Goal: Information Seeking & Learning: Learn about a topic

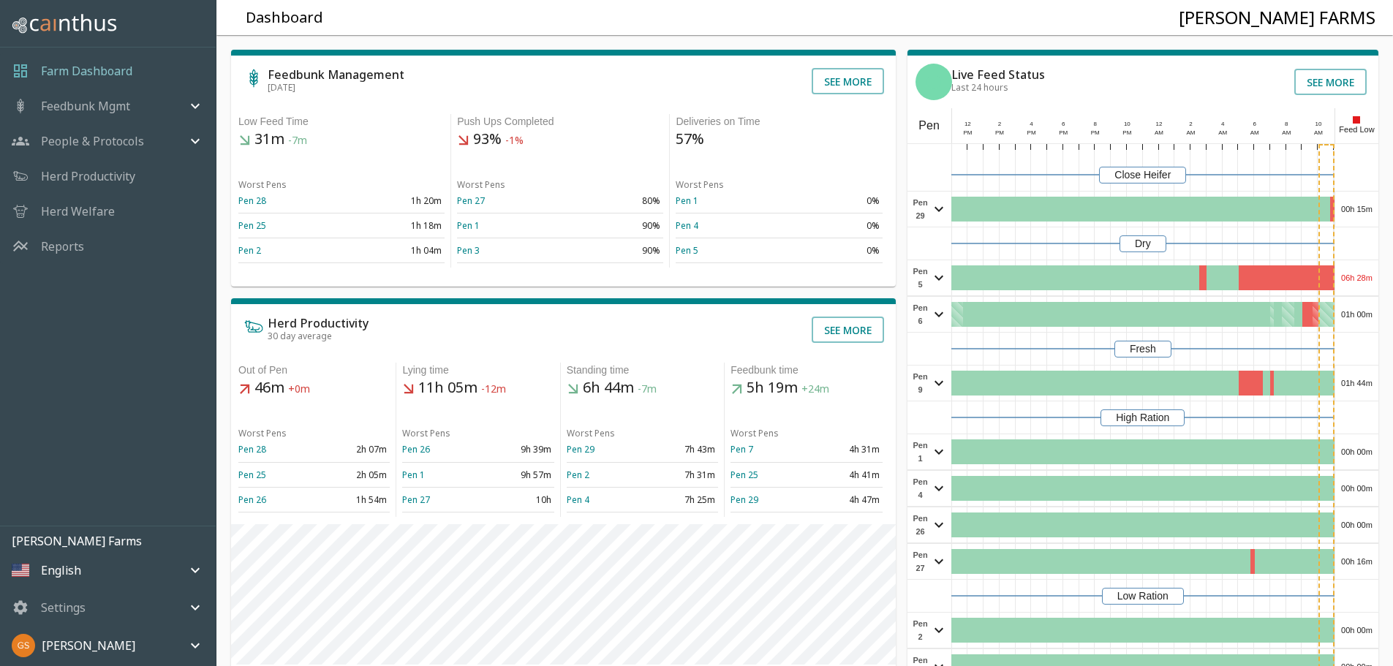
click at [77, 249] on p "Reports" at bounding box center [62, 247] width 43 height 18
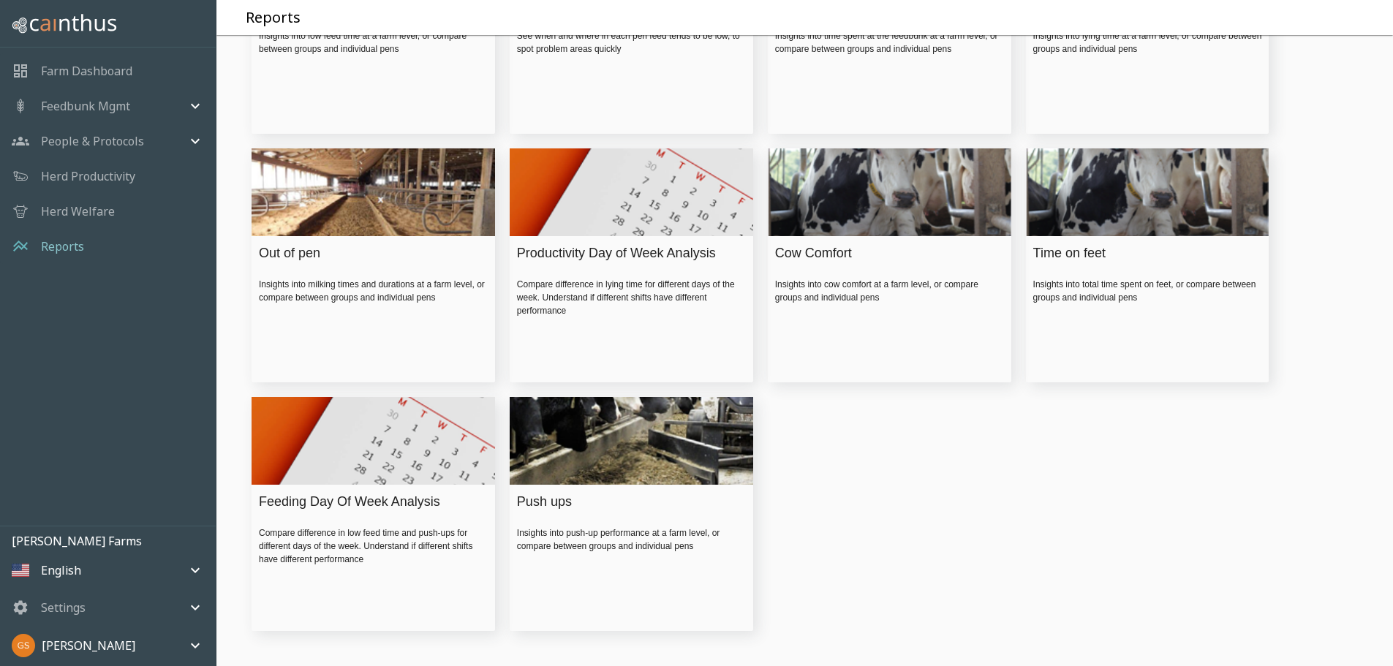
scroll to position [208, 0]
click at [300, 254] on div "Out of pen" at bounding box center [370, 253] width 222 height 20
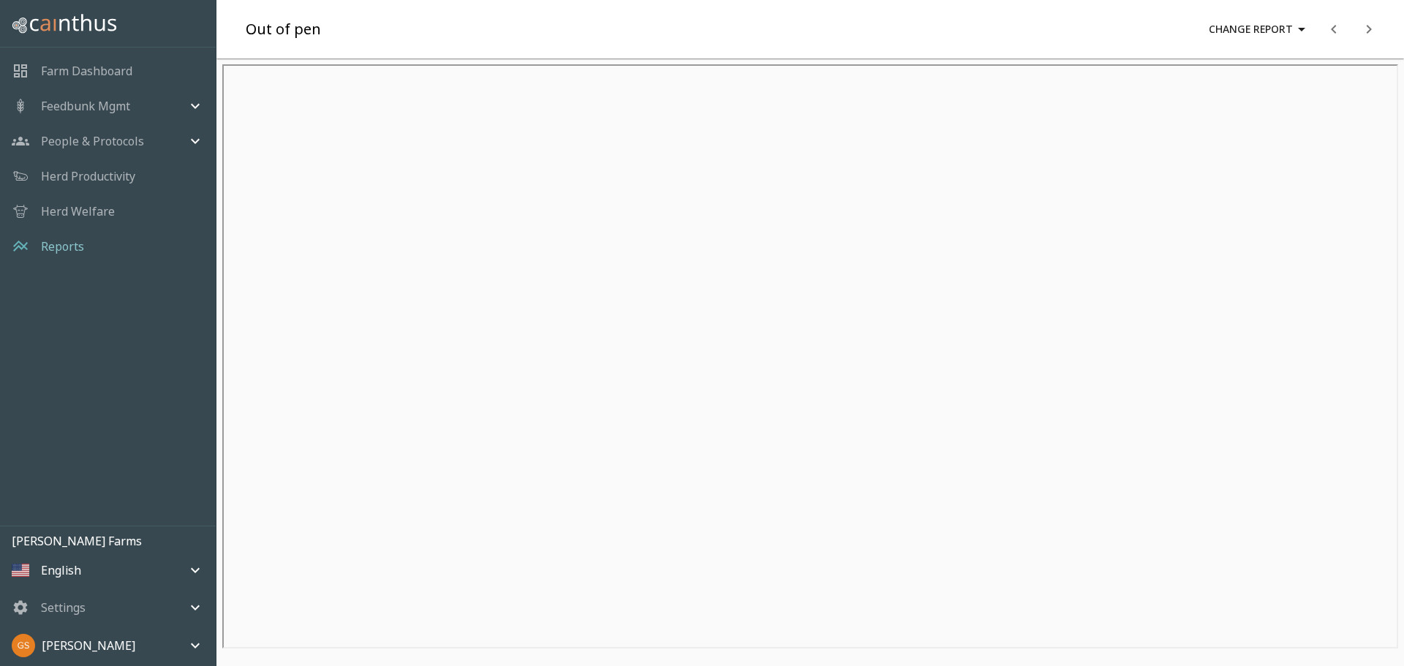
click at [61, 252] on p "Reports" at bounding box center [62, 247] width 43 height 18
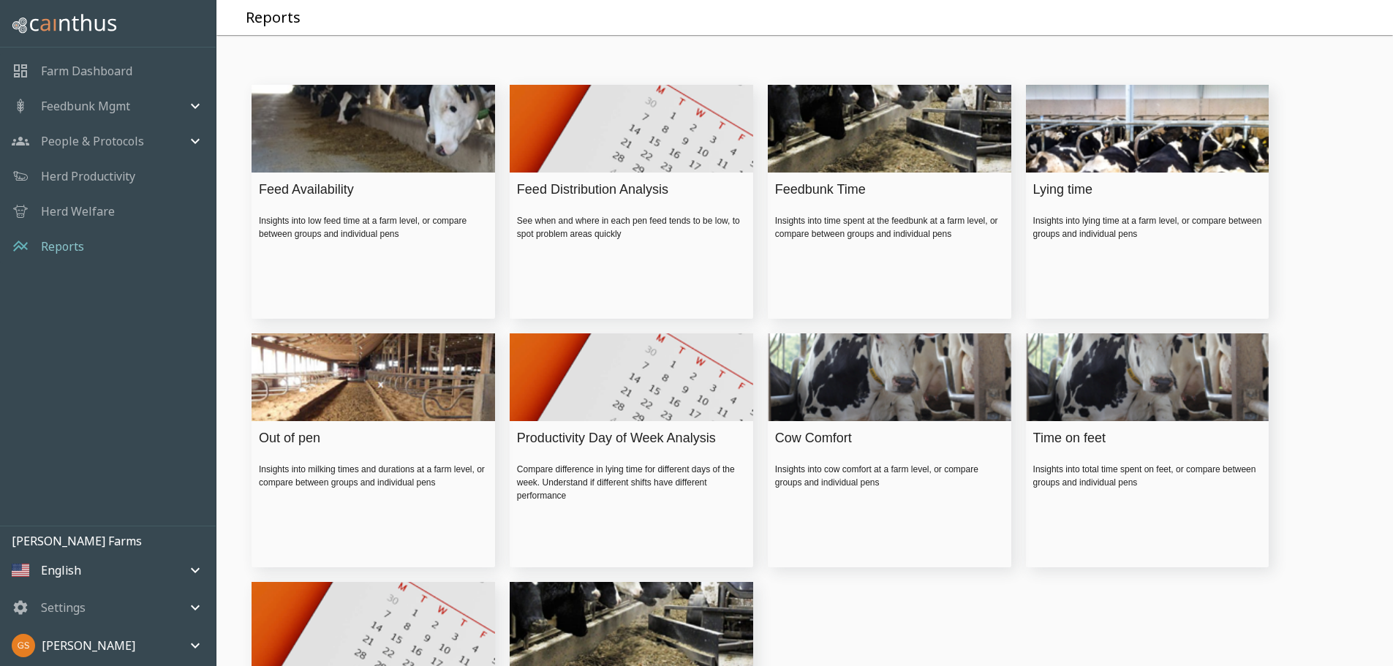
click at [1073, 200] on div "Lying time" at bounding box center [1144, 190] width 222 height 20
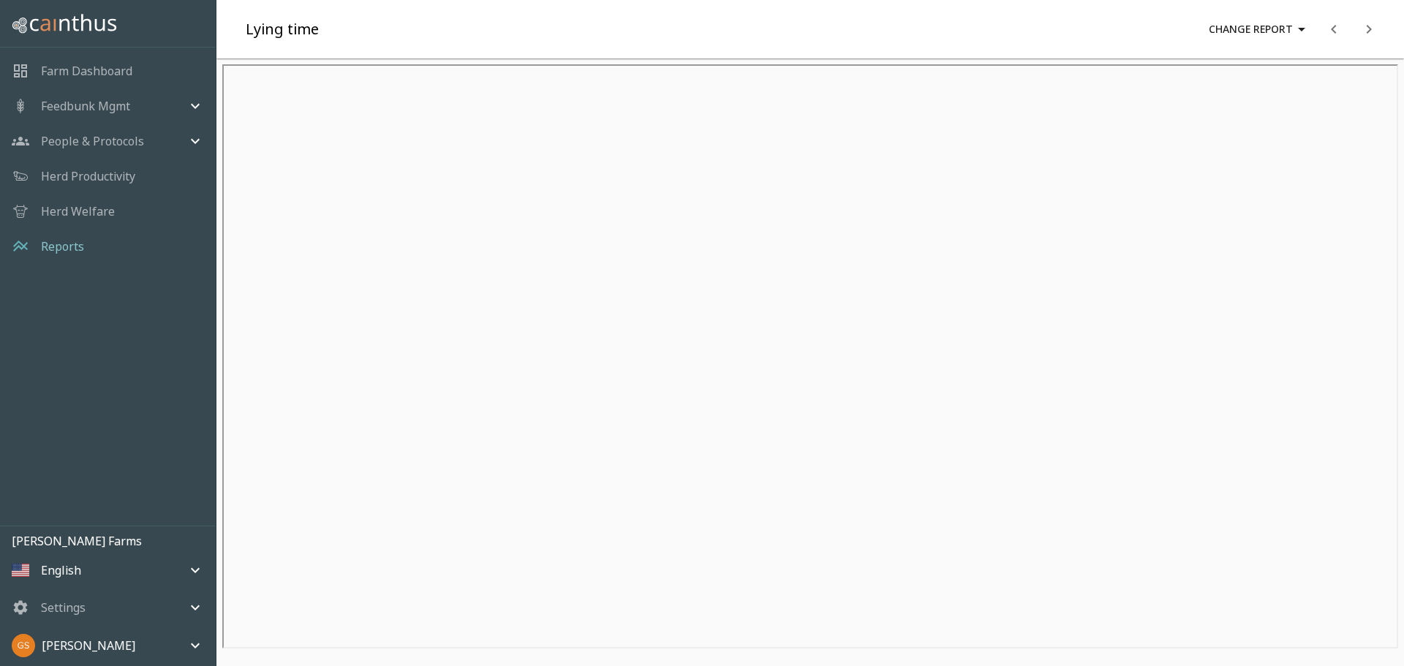
click at [78, 246] on p "Reports" at bounding box center [62, 247] width 43 height 18
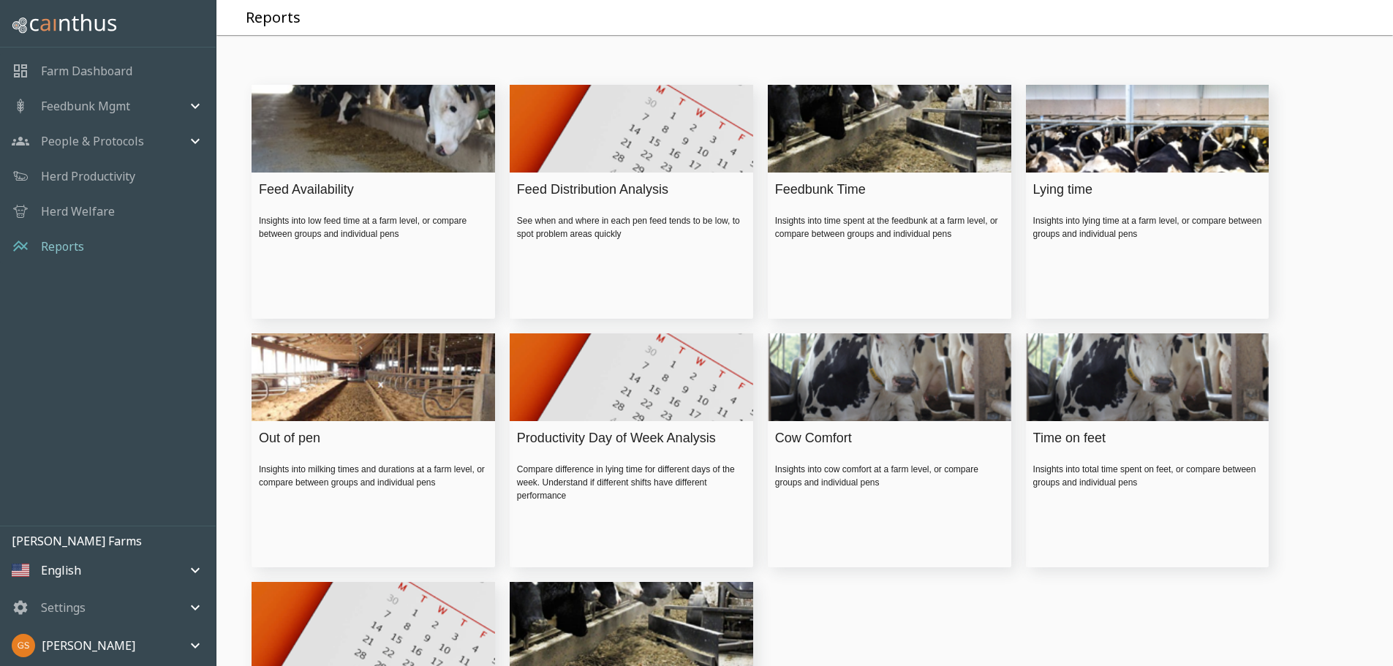
click at [128, 67] on p "Farm Dashboard" at bounding box center [86, 71] width 91 height 18
